Goal: Task Accomplishment & Management: Manage account settings

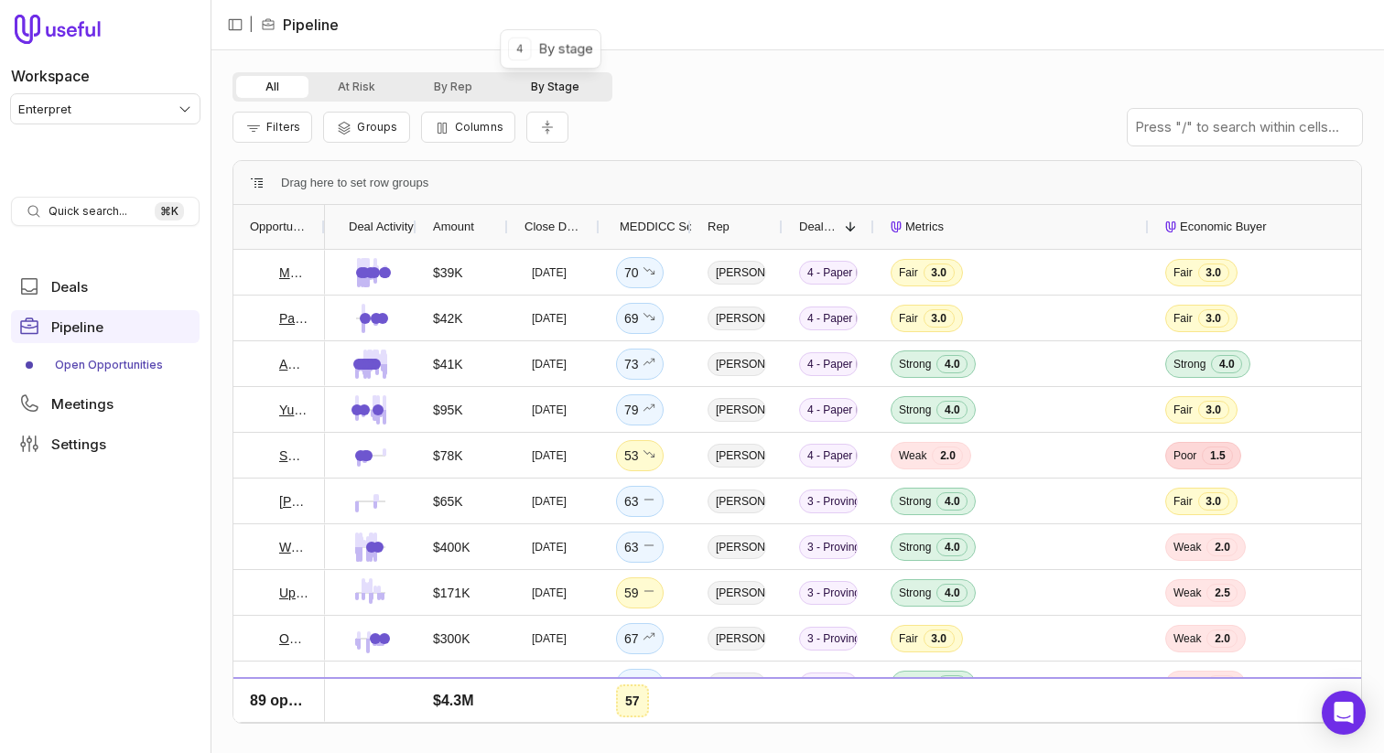
click at [551, 87] on button "By Stage" at bounding box center [555, 87] width 107 height 22
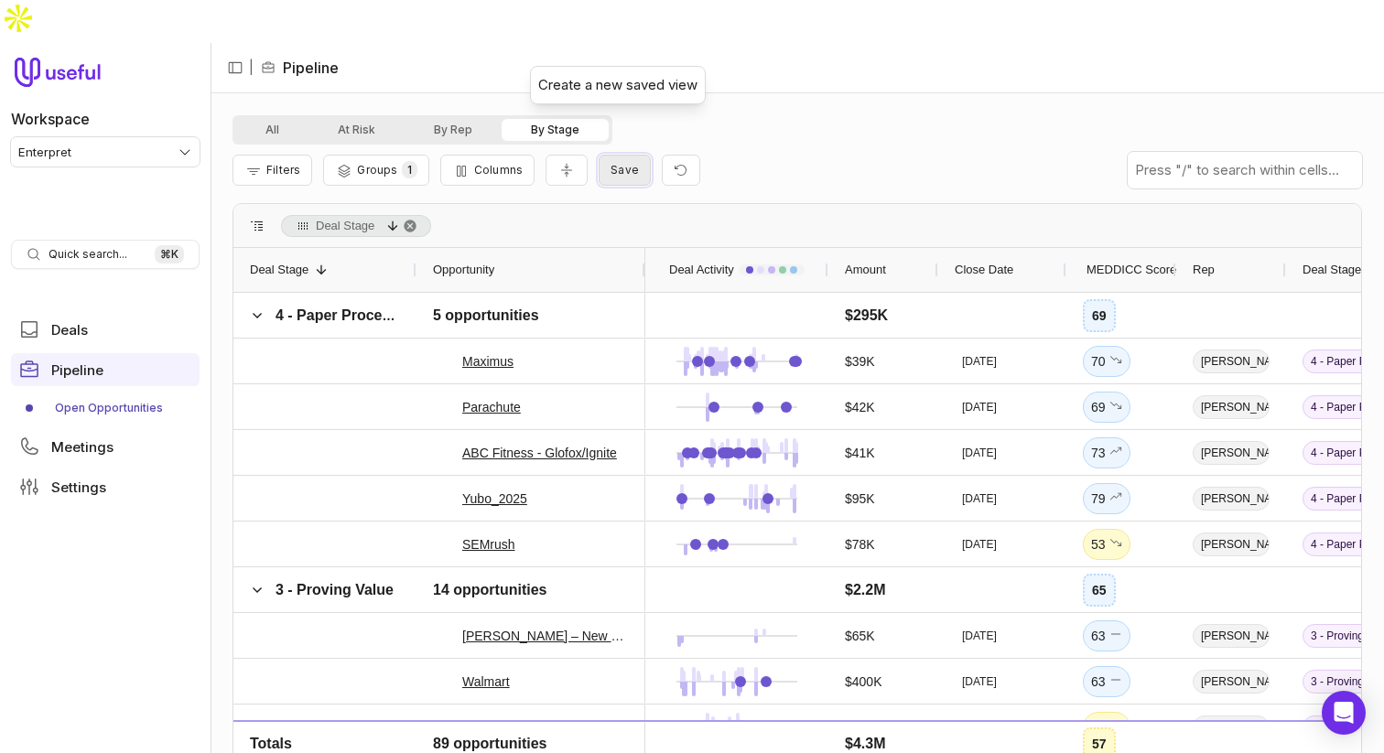
click at [622, 163] on span "Save" at bounding box center [625, 170] width 28 height 14
type input "********"
click at [793, 234] on button "Save" at bounding box center [818, 245] width 50 height 23
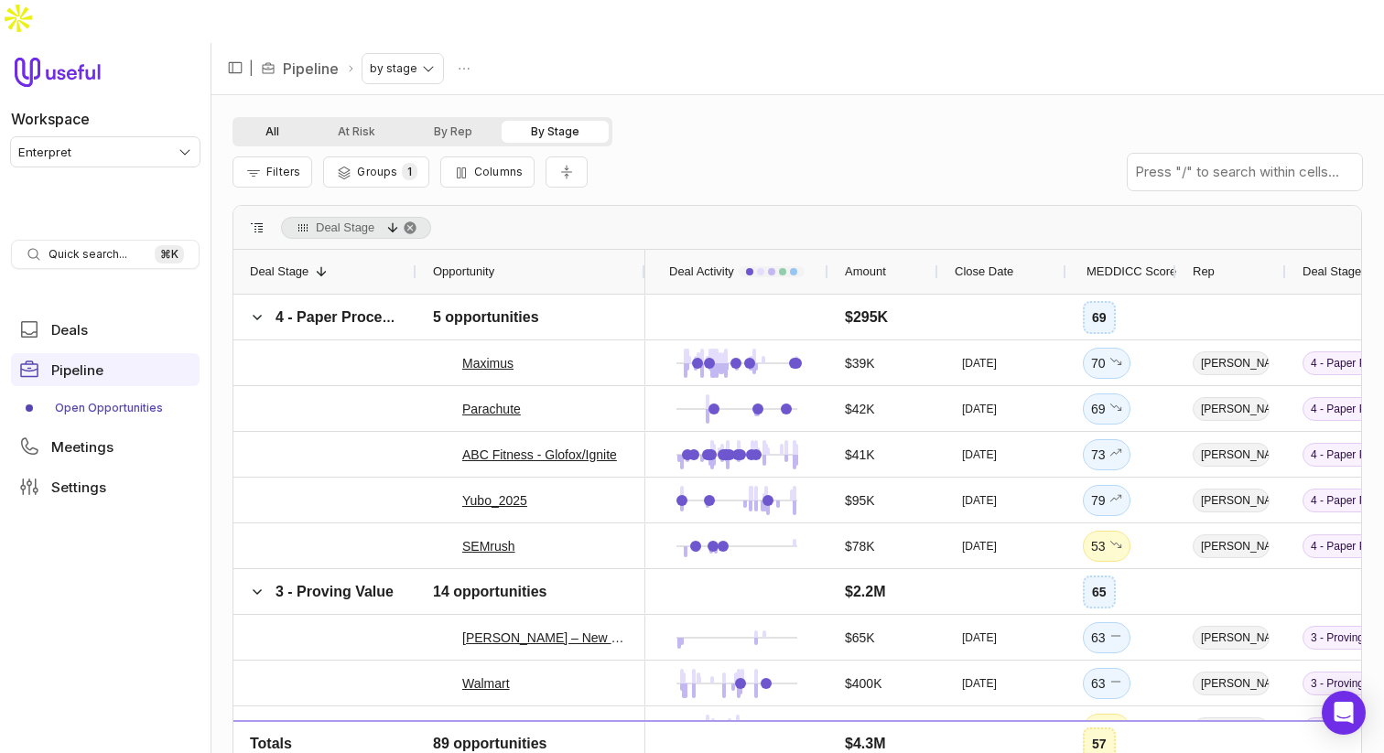
click at [255, 121] on button "All" at bounding box center [272, 132] width 72 height 22
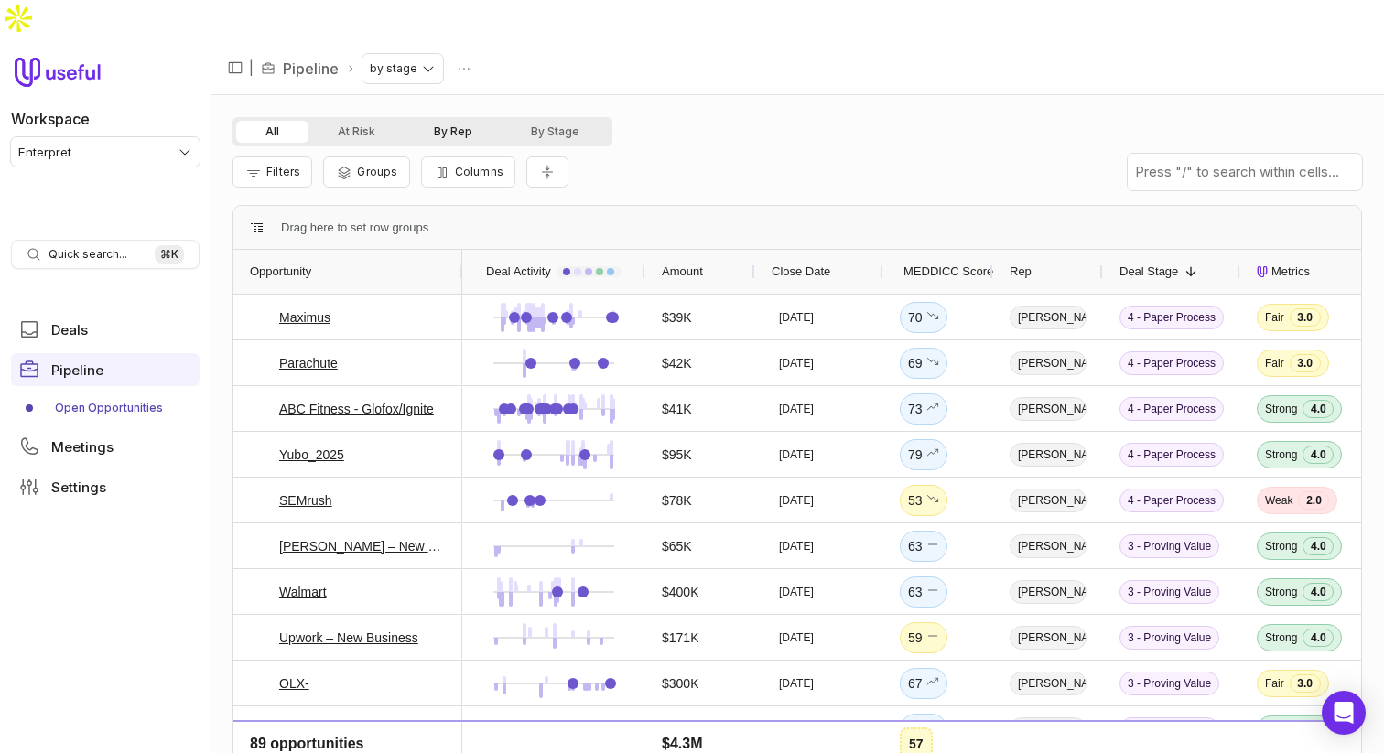
click at [497, 121] on button "By Rep" at bounding box center [453, 132] width 97 height 22
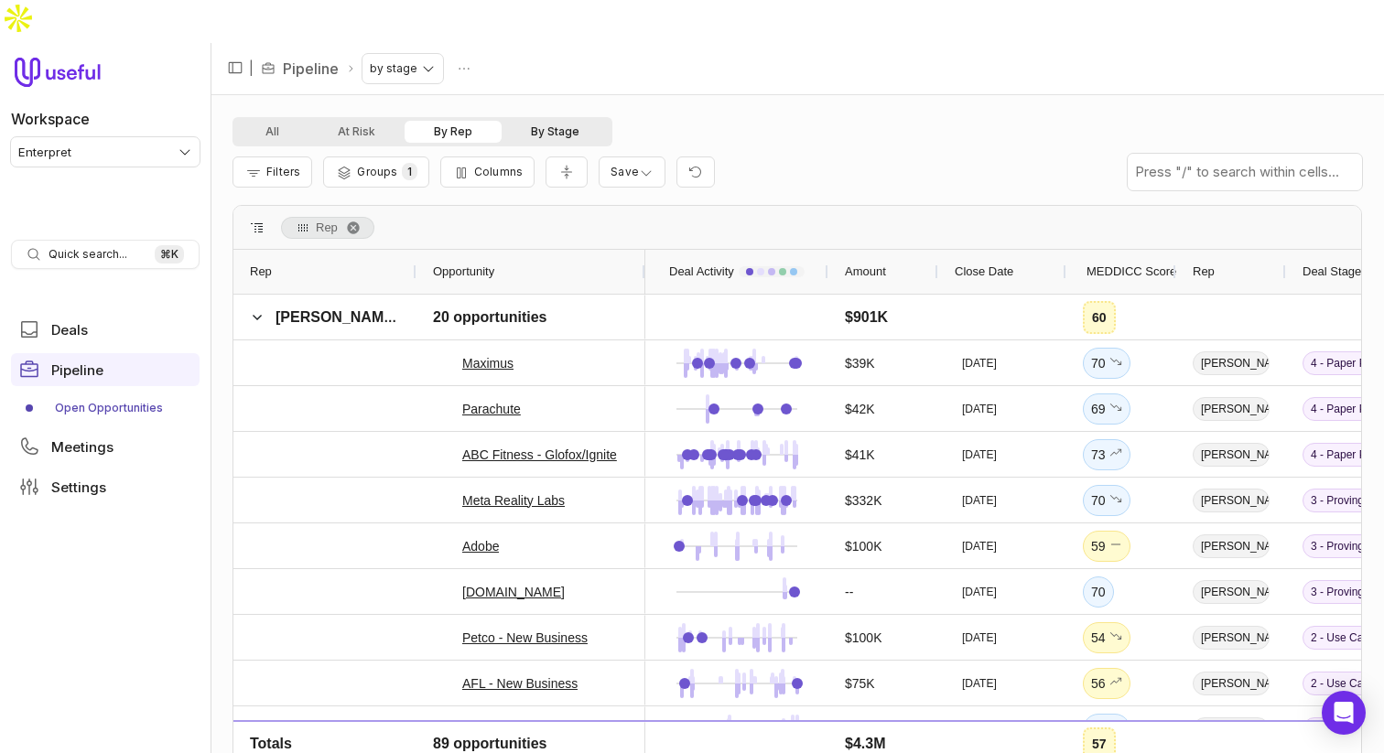
click at [548, 121] on button "By Stage" at bounding box center [555, 132] width 107 height 22
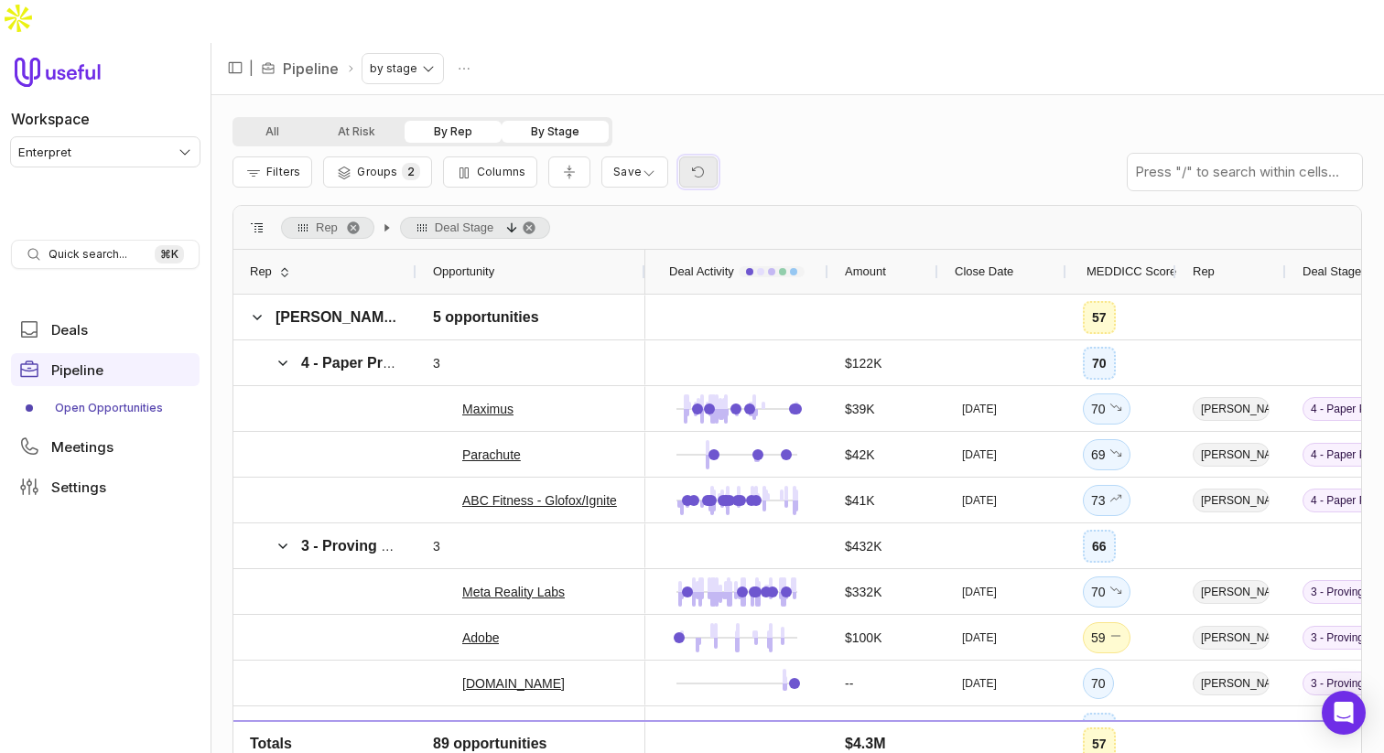
click at [680, 157] on button "Reset view" at bounding box center [698, 173] width 38 height 32
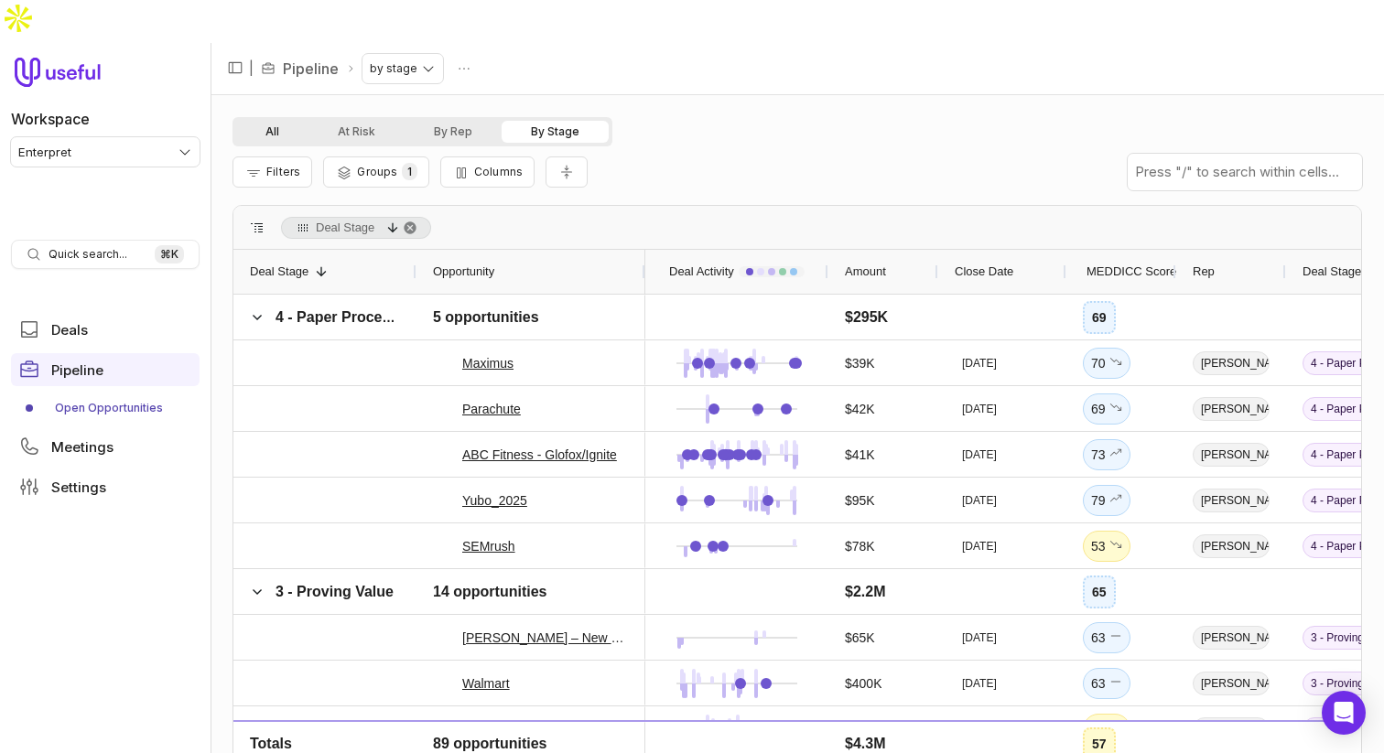
click at [260, 121] on button "All" at bounding box center [272, 132] width 72 height 22
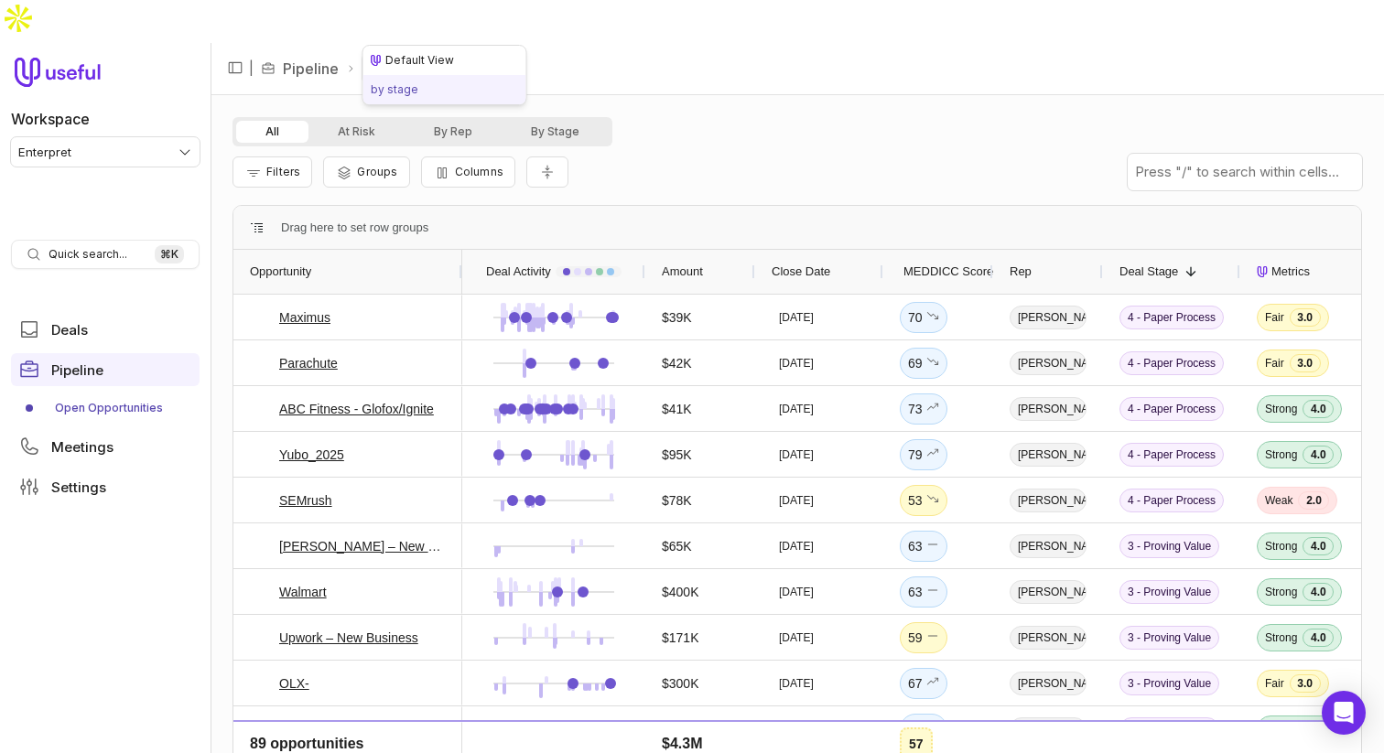
click at [434, 22] on html "Workspace Enterpret Quick search... ⌘ K Deals Pipeline Open Opportunities Meeti…" at bounding box center [692, 376] width 1384 height 753
click at [494, 17] on html "Workspace Enterpret Quick search... ⌘ K Deals Pipeline Open Opportunities Meeti…" at bounding box center [692, 376] width 1384 height 753
click at [344, 121] on button "At Risk" at bounding box center [357, 132] width 96 height 22
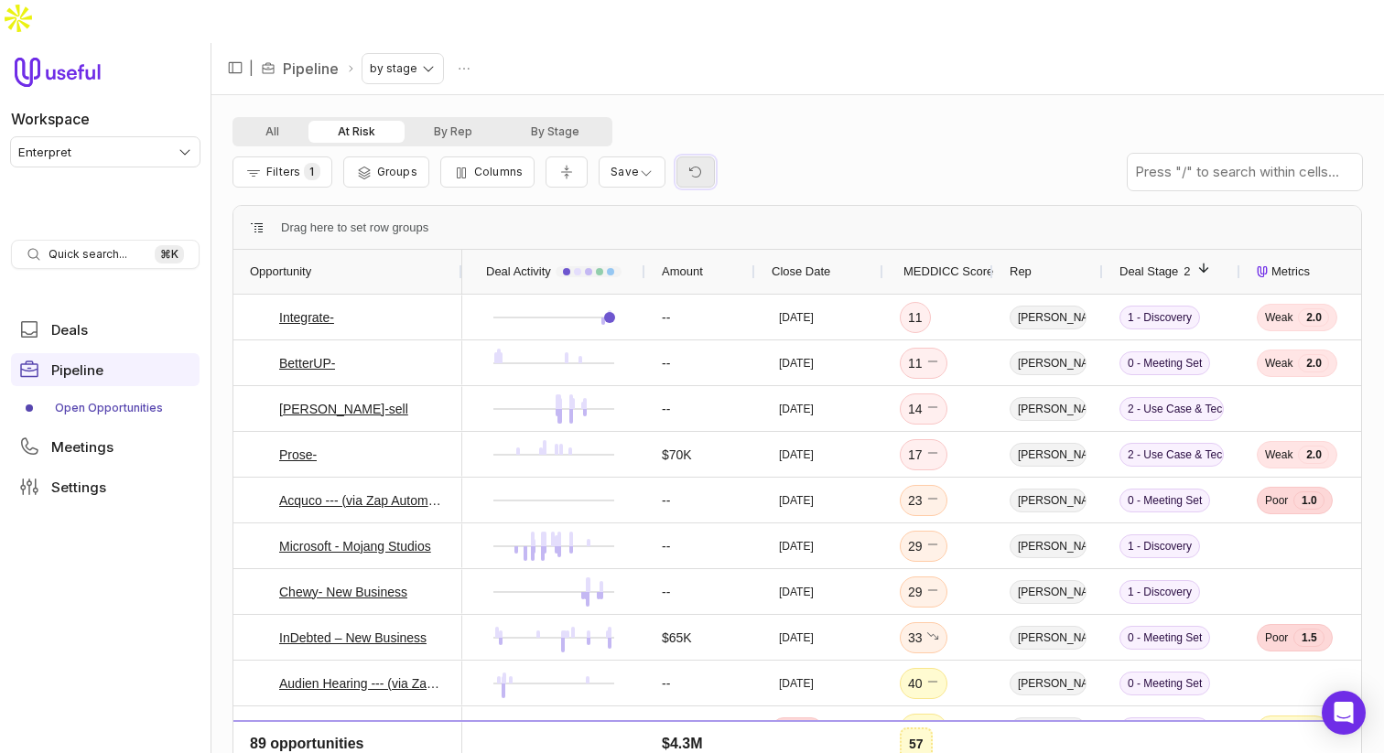
click at [688, 165] on icon "Reset view" at bounding box center [695, 172] width 15 height 15
click at [562, 121] on button "By Stage" at bounding box center [555, 132] width 107 height 22
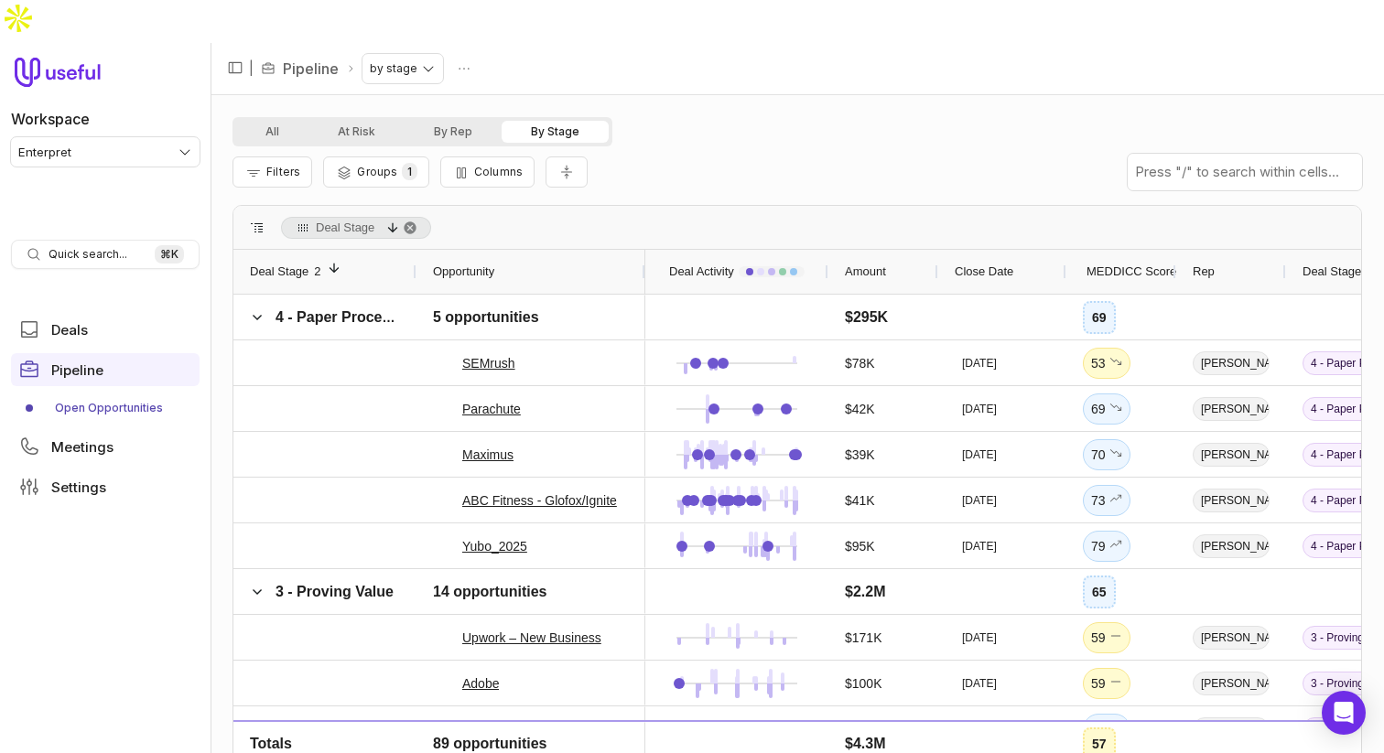
click at [783, 153] on div "Filters Groups 1 Columns" at bounding box center [798, 171] width 1130 height 51
click at [460, 24] on html "Workspace Enterpret Quick search... ⌘ K Deals Pipeline Open Opportunities Meeti…" at bounding box center [692, 376] width 1384 height 753
click at [441, 94] on span "Delete" at bounding box center [431, 96] width 73 height 11
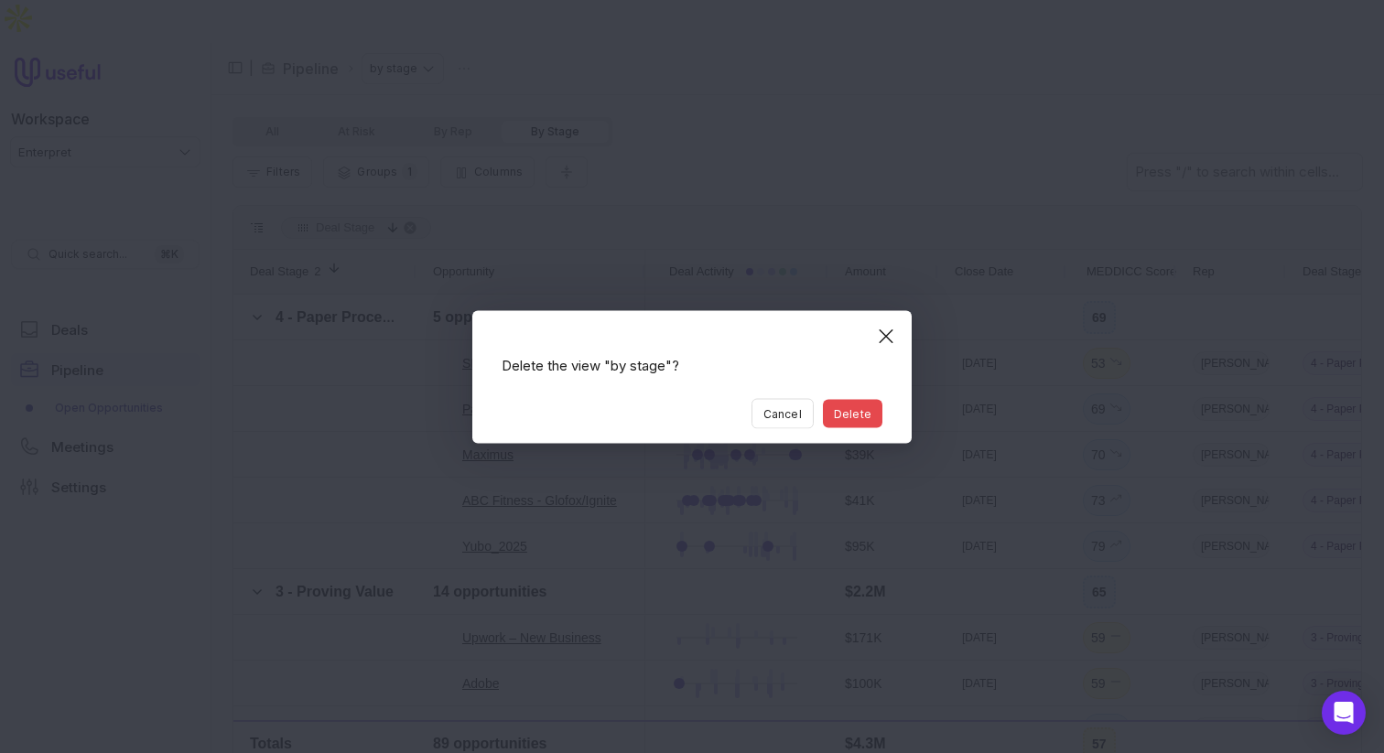
click button "Cancel" at bounding box center [783, 413] width 62 height 30
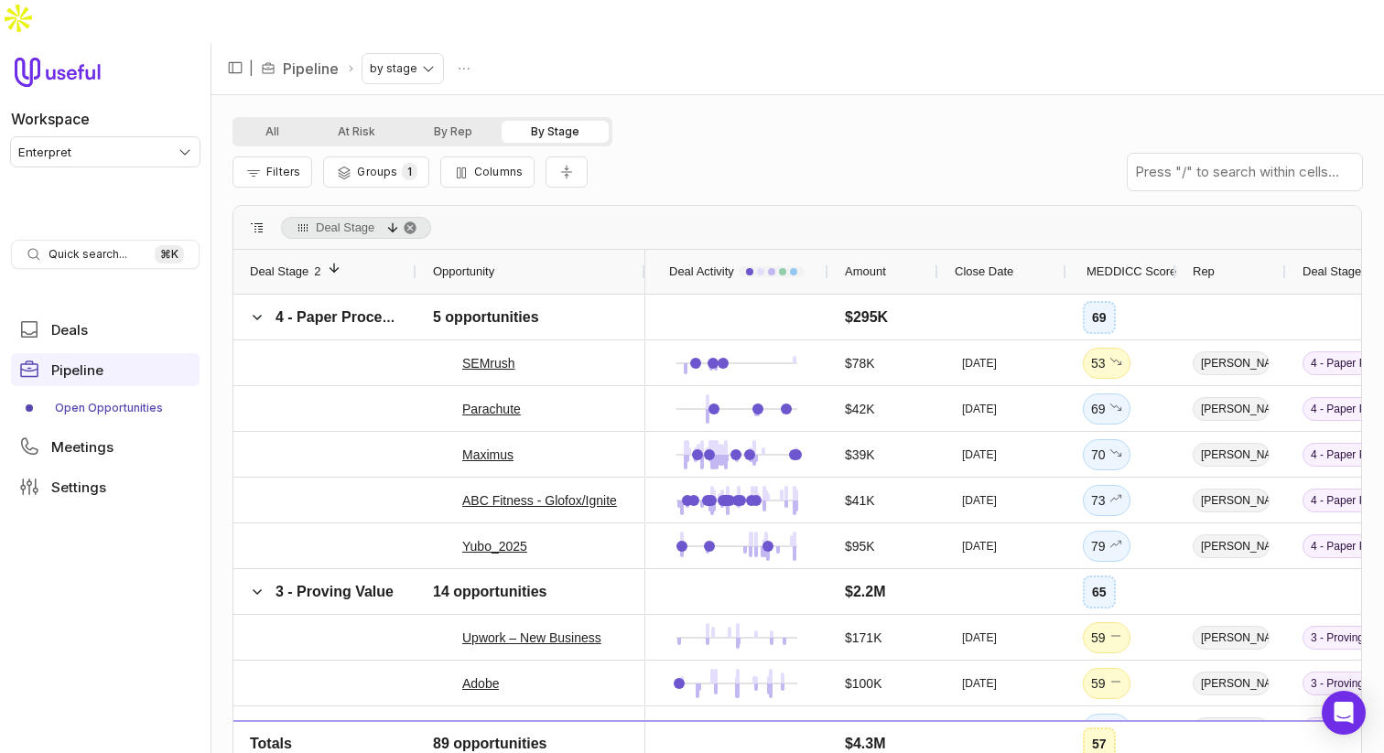
click at [462, 43] on nav "| Pipeline by stage" at bounding box center [798, 69] width 1174 height 52
click at [463, 14] on html "Workspace Enterpret Quick search... ⌘ K Deals Pipeline Open Opportunities Meeti…" at bounding box center [692, 376] width 1384 height 753
click at [450, 91] on span "Delete" at bounding box center [431, 96] width 73 height 11
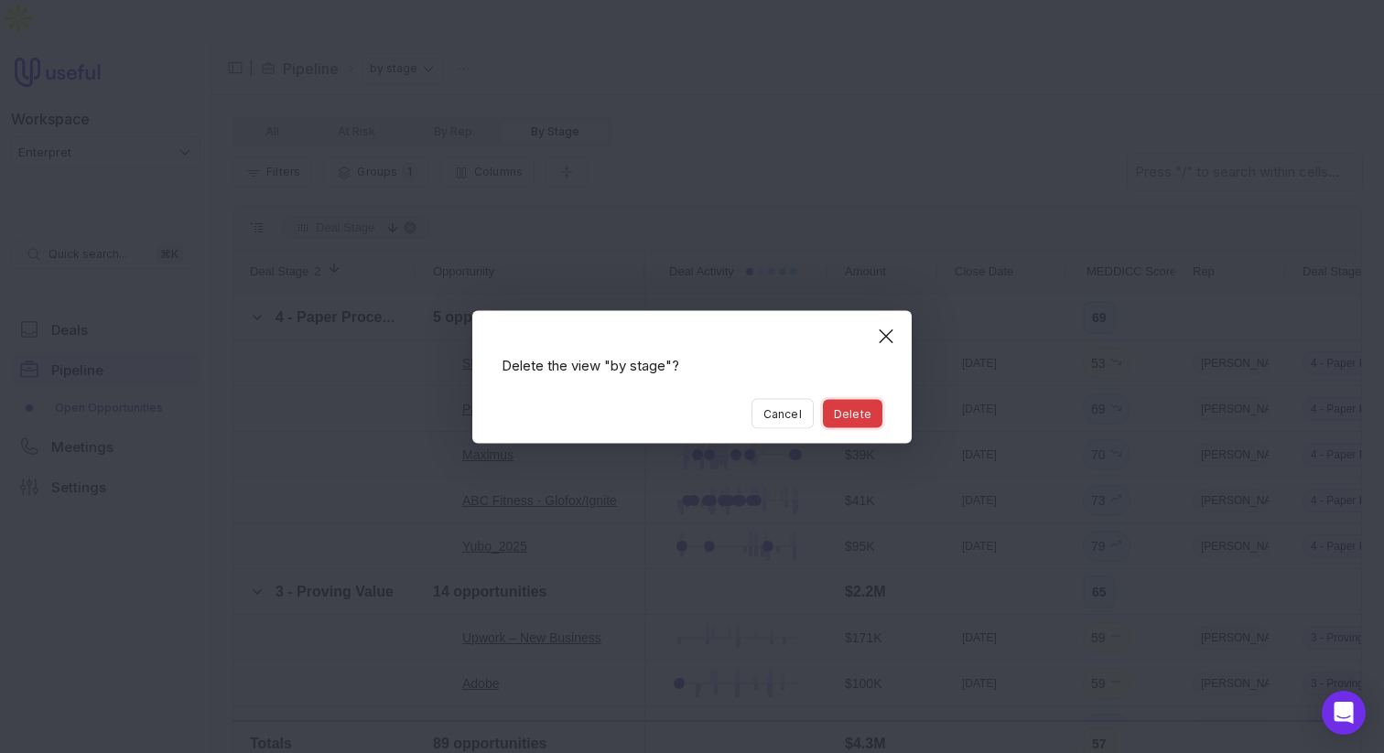
click at [846, 415] on button "Delete" at bounding box center [853, 413] width 60 height 28
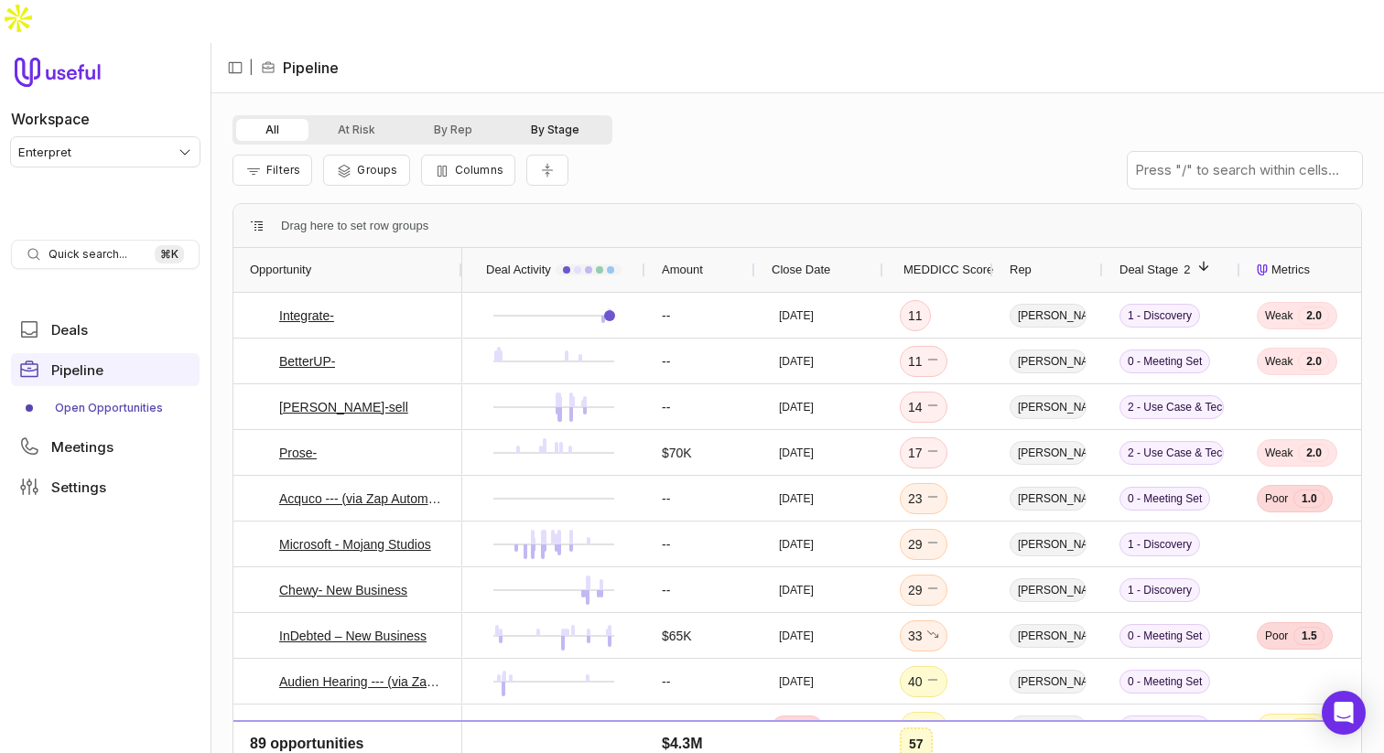
click at [563, 119] on button "By Stage" at bounding box center [555, 130] width 107 height 22
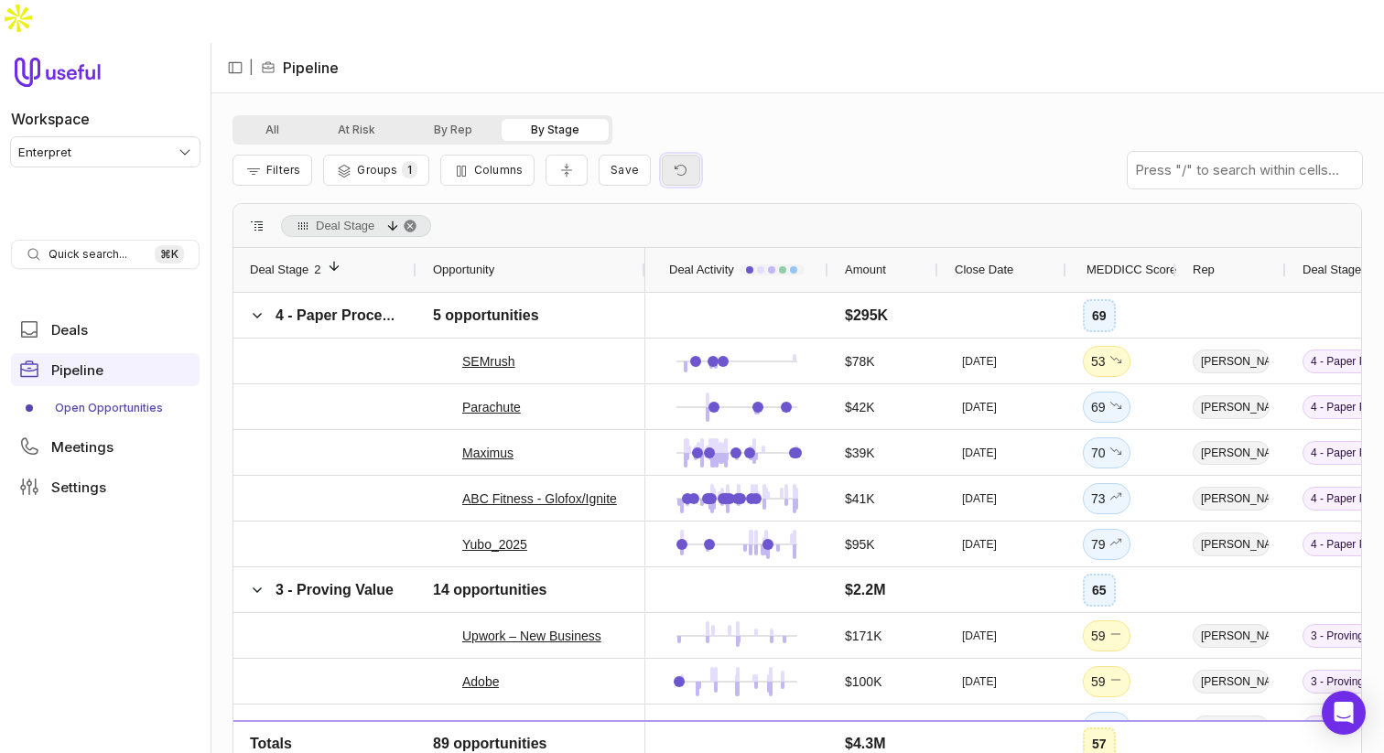
click at [675, 165] on icon "Reset view" at bounding box center [681, 170] width 12 height 11
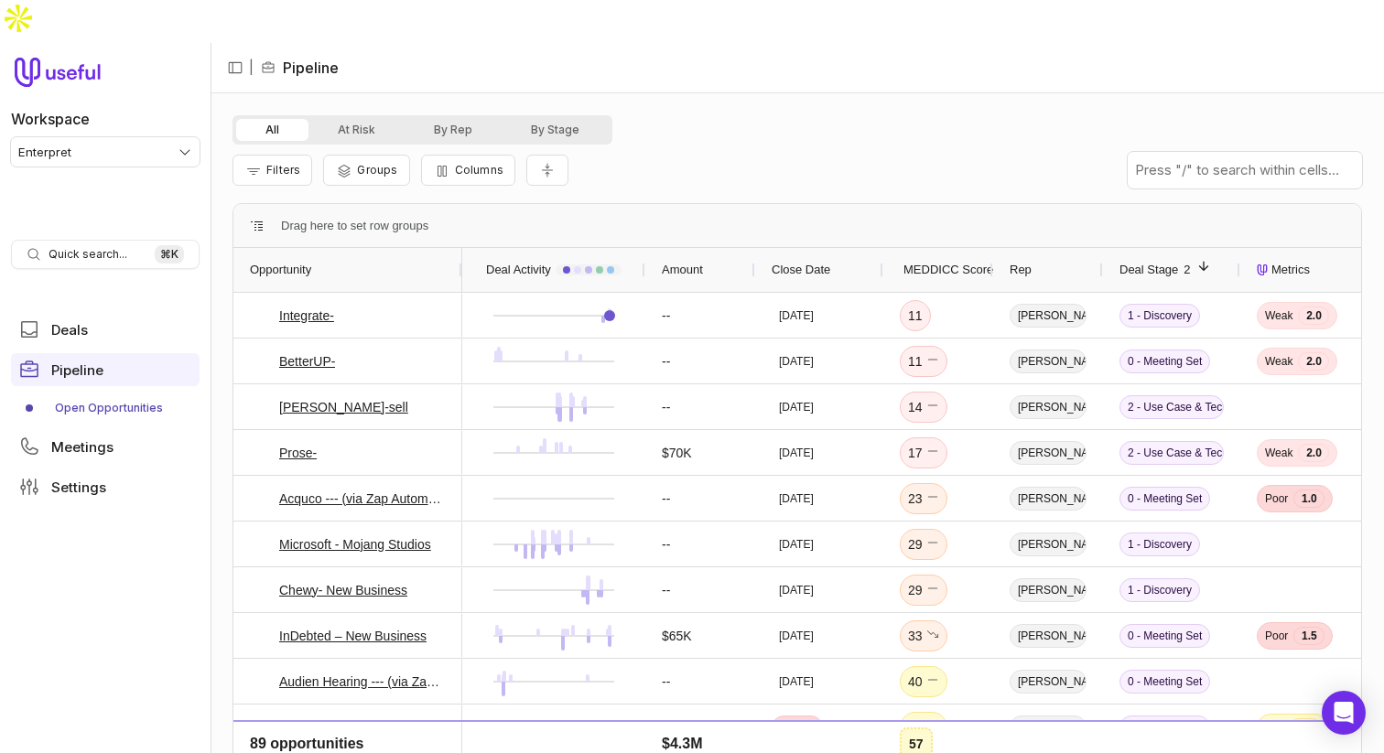
click at [573, 115] on div "All At Risk By Rep By Stage" at bounding box center [423, 129] width 380 height 29
click at [341, 119] on button "At Risk" at bounding box center [357, 130] width 96 height 22
click at [445, 119] on button "By Rep" at bounding box center [453, 130] width 97 height 22
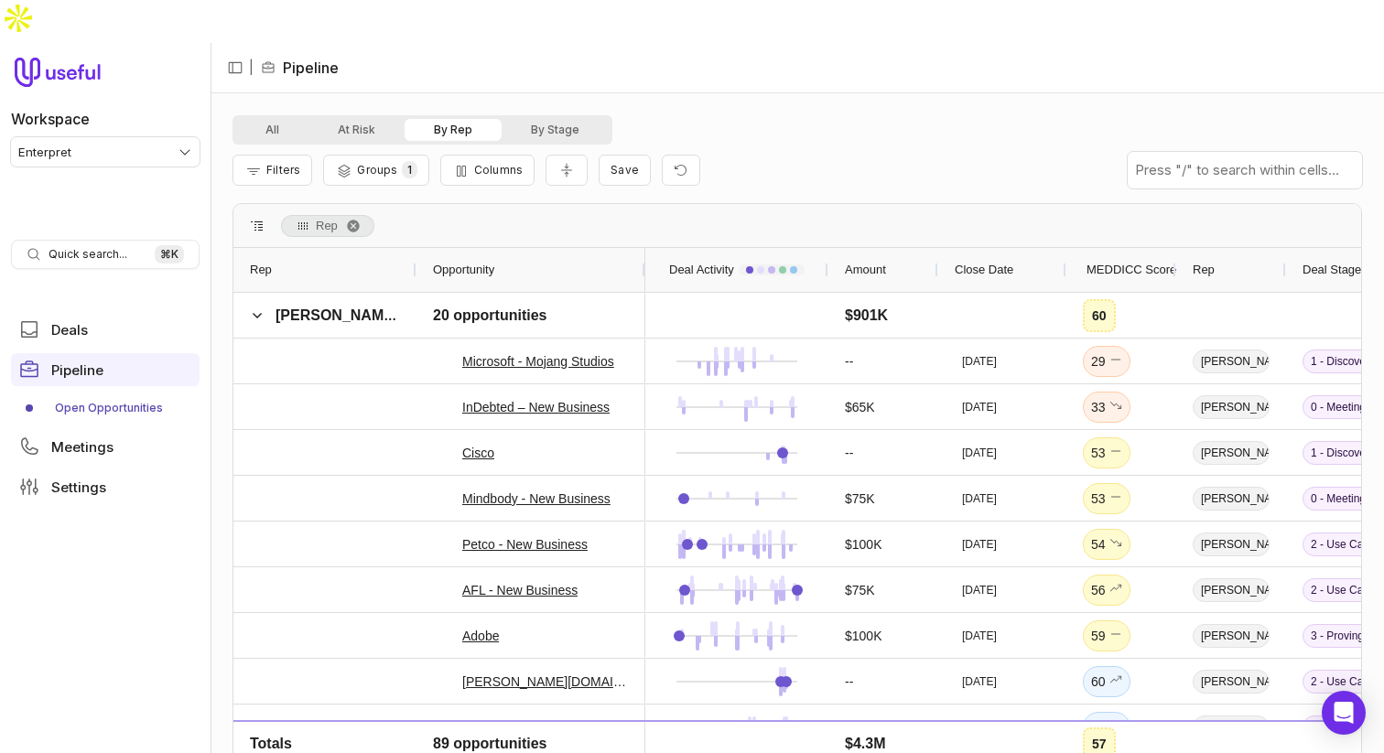
click at [445, 119] on button "By Rep" at bounding box center [453, 130] width 97 height 22
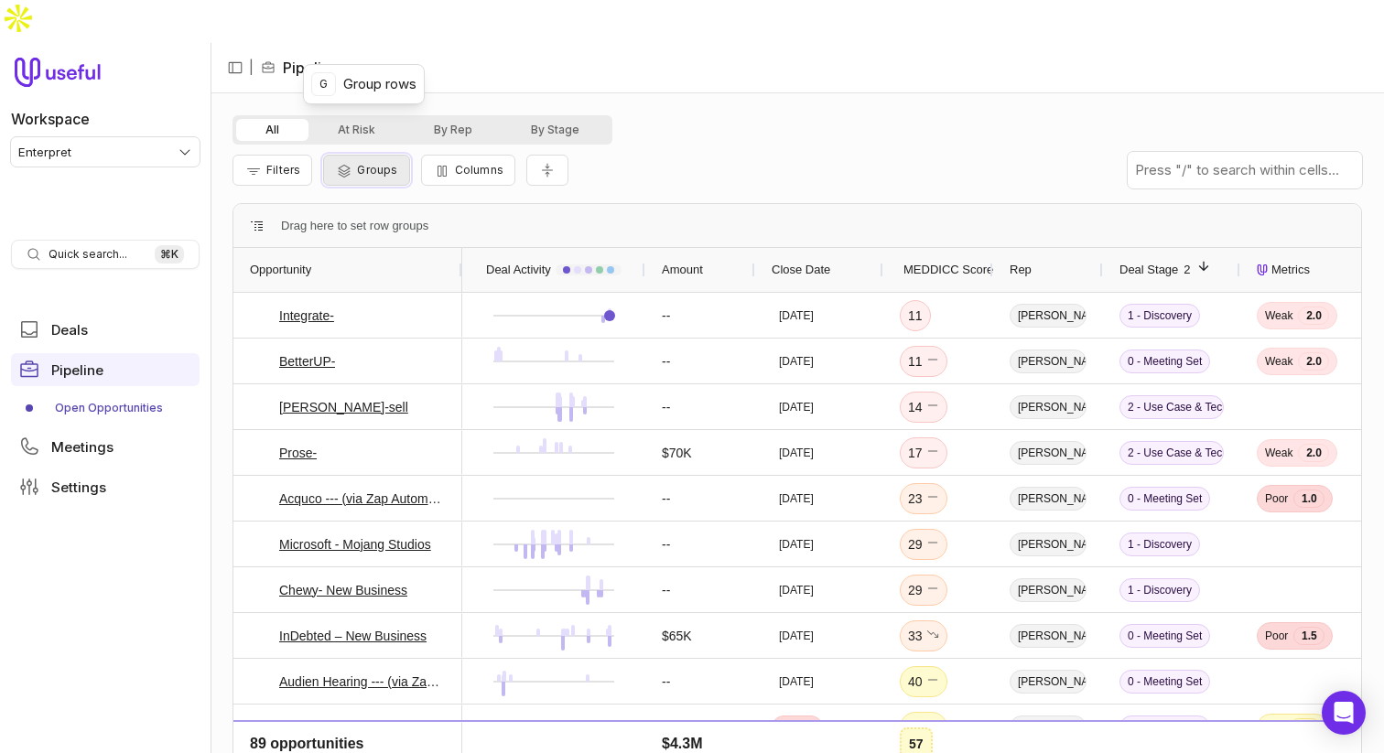
click at [362, 163] on span "Groups" at bounding box center [377, 170] width 40 height 14
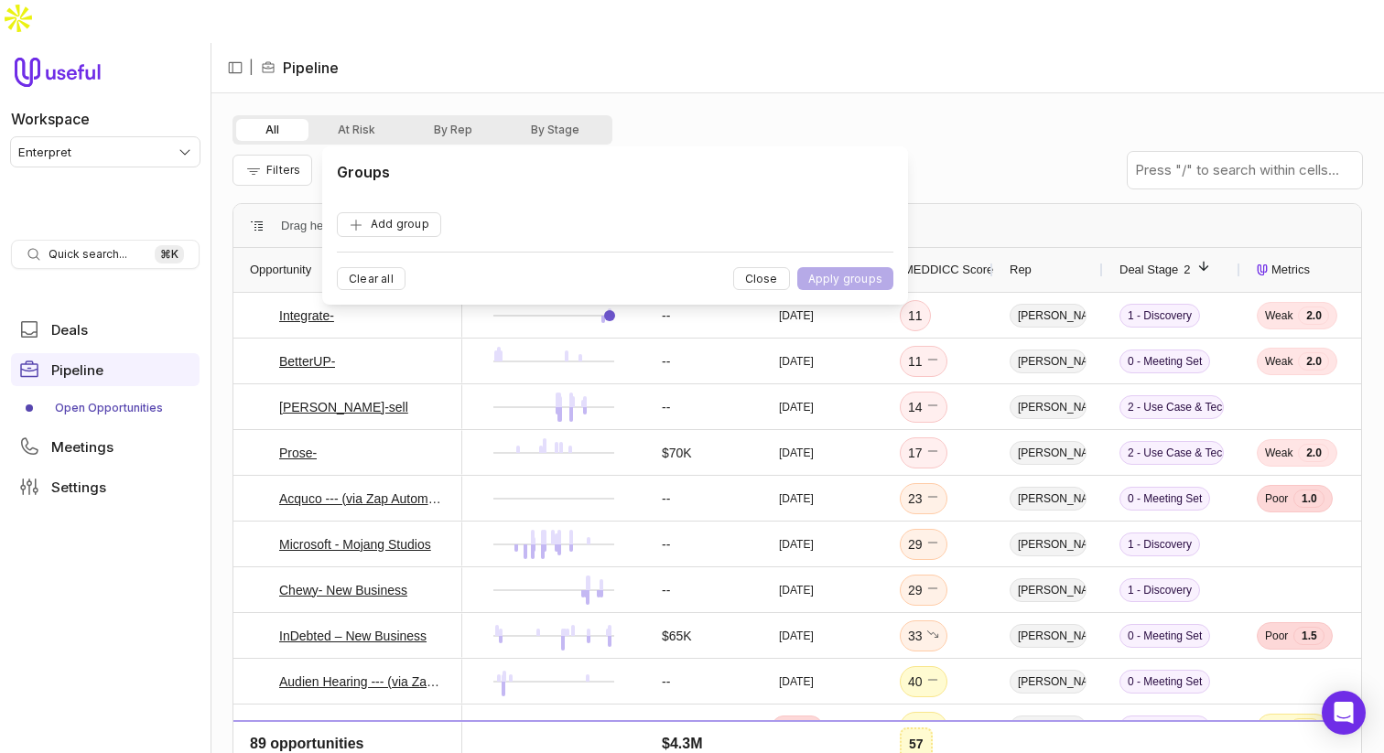
click at [486, 155] on button "Columns" at bounding box center [468, 170] width 94 height 31
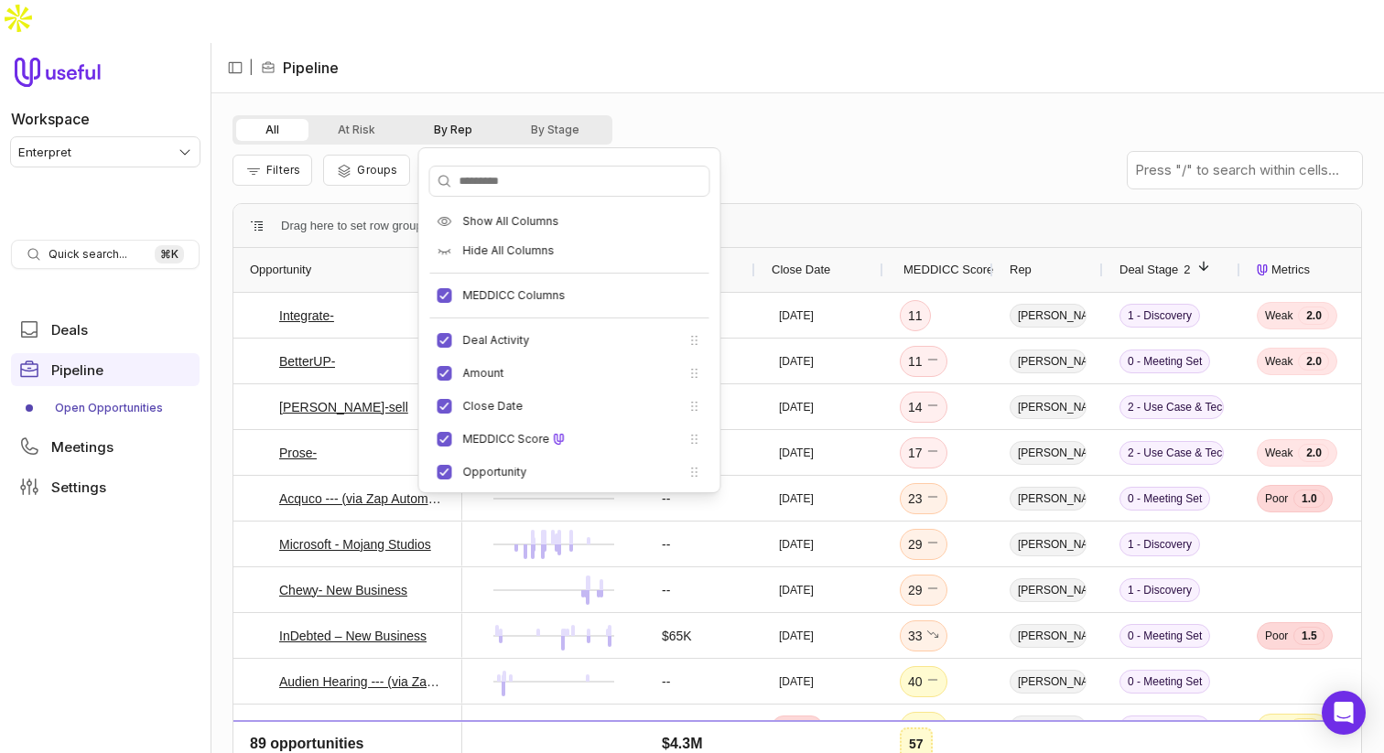
click at [461, 119] on button "By Rep" at bounding box center [453, 130] width 97 height 22
